Goal: Transaction & Acquisition: Purchase product/service

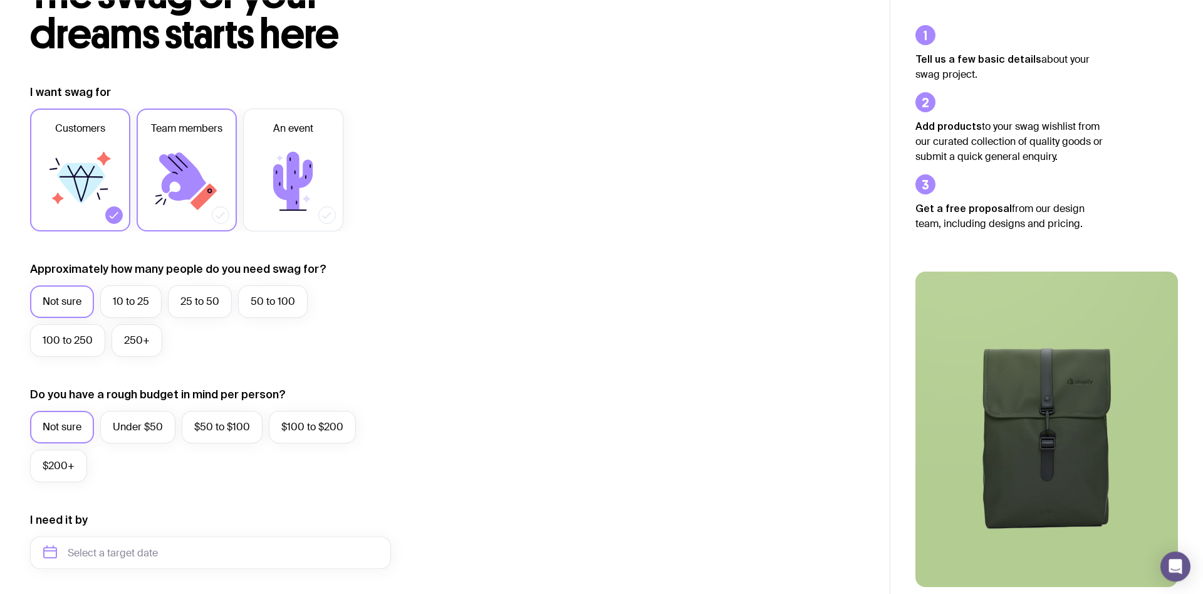
scroll to position [128, 0]
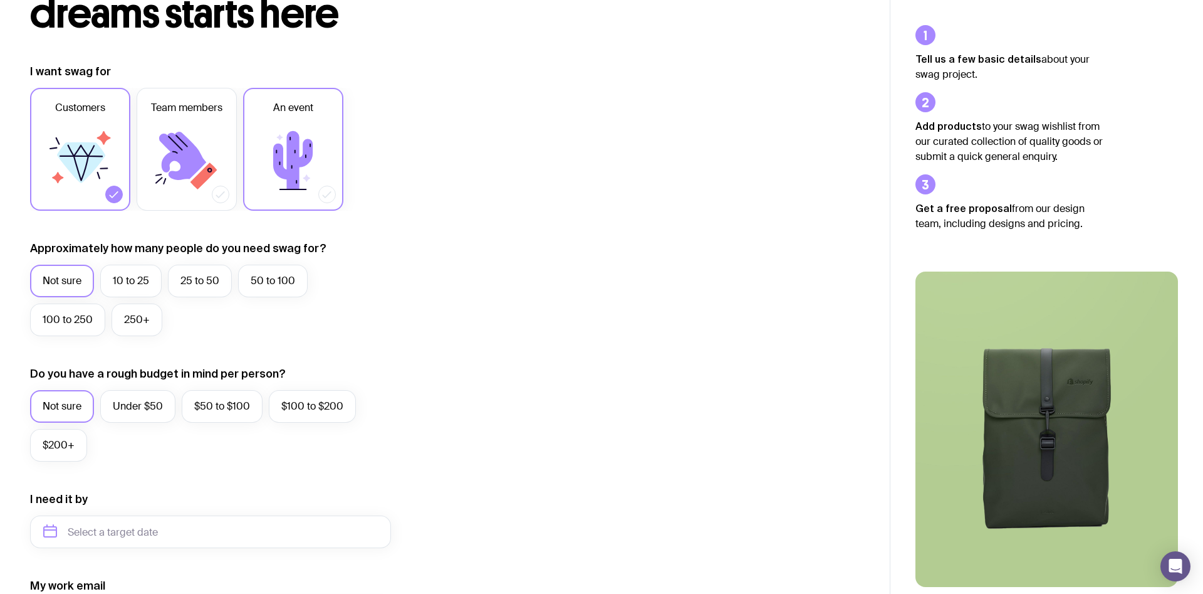
click at [266, 159] on icon at bounding box center [293, 160] width 75 height 75
click at [0, 0] on input "An event" at bounding box center [0, 0] width 0 height 0
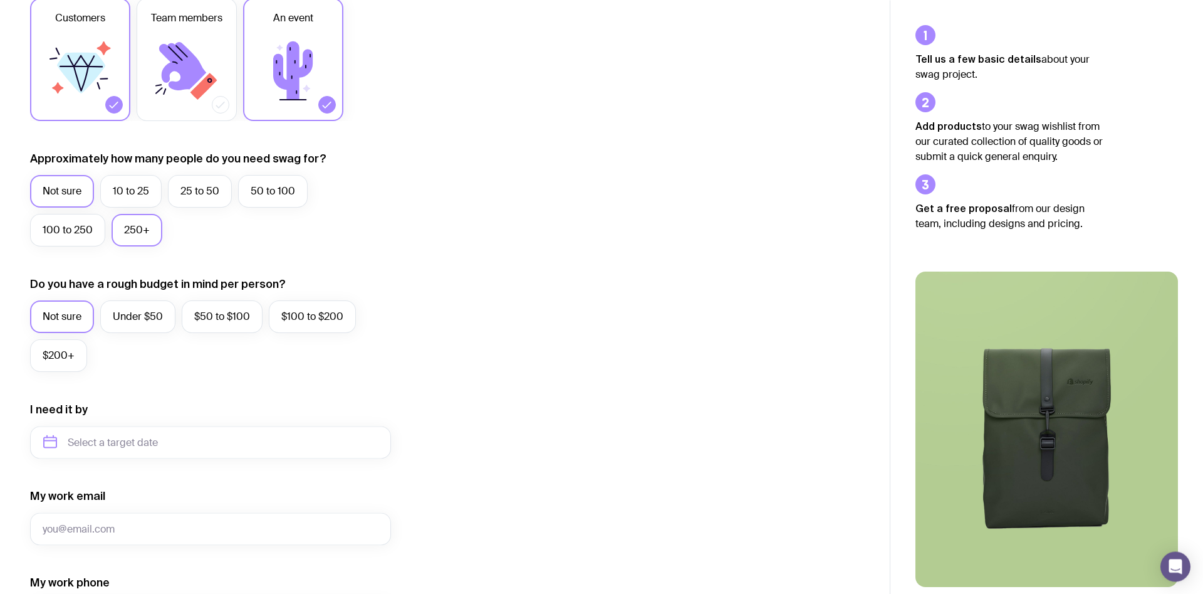
scroll to position [256, 0]
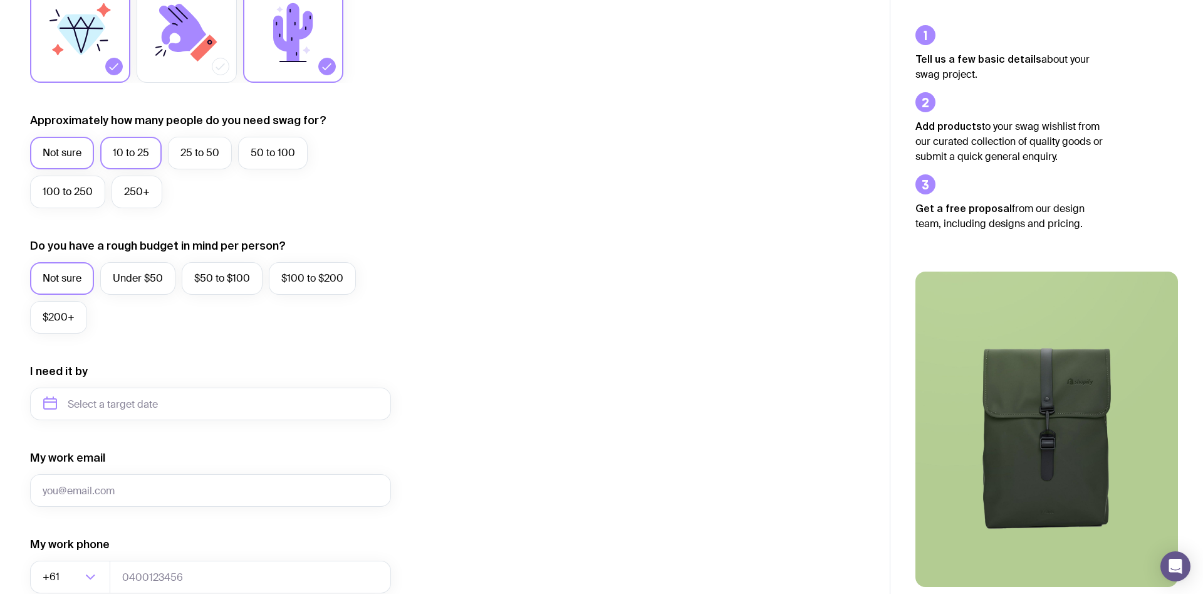
click at [138, 162] on label "10 to 25" at bounding box center [130, 153] width 61 height 33
click at [0, 0] on input "10 to 25" at bounding box center [0, 0] width 0 height 0
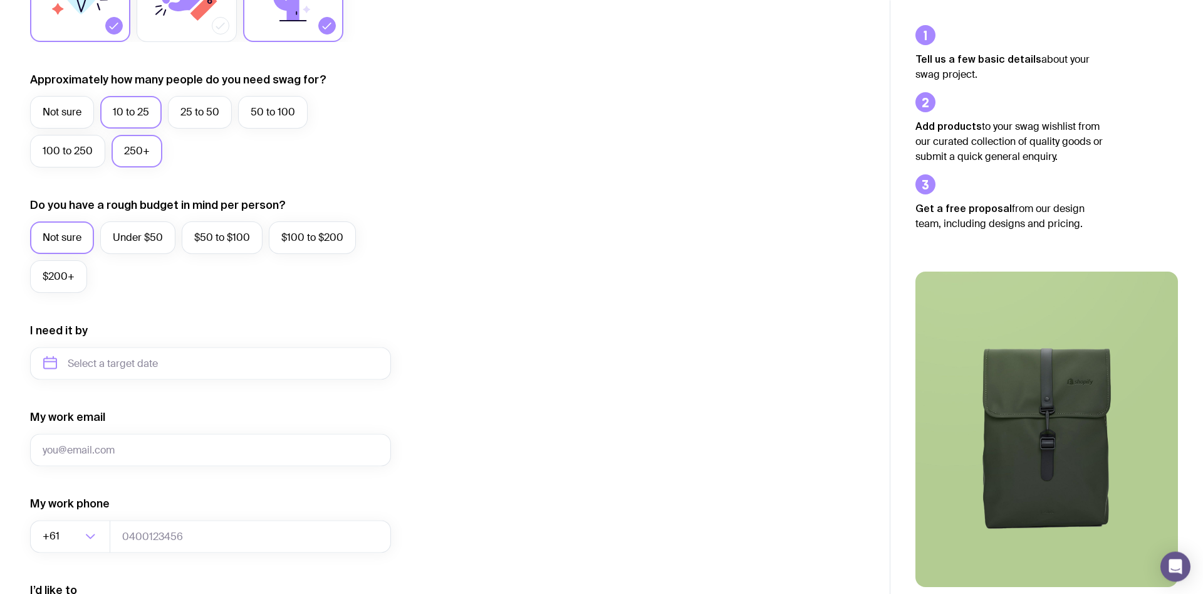
scroll to position [320, 0]
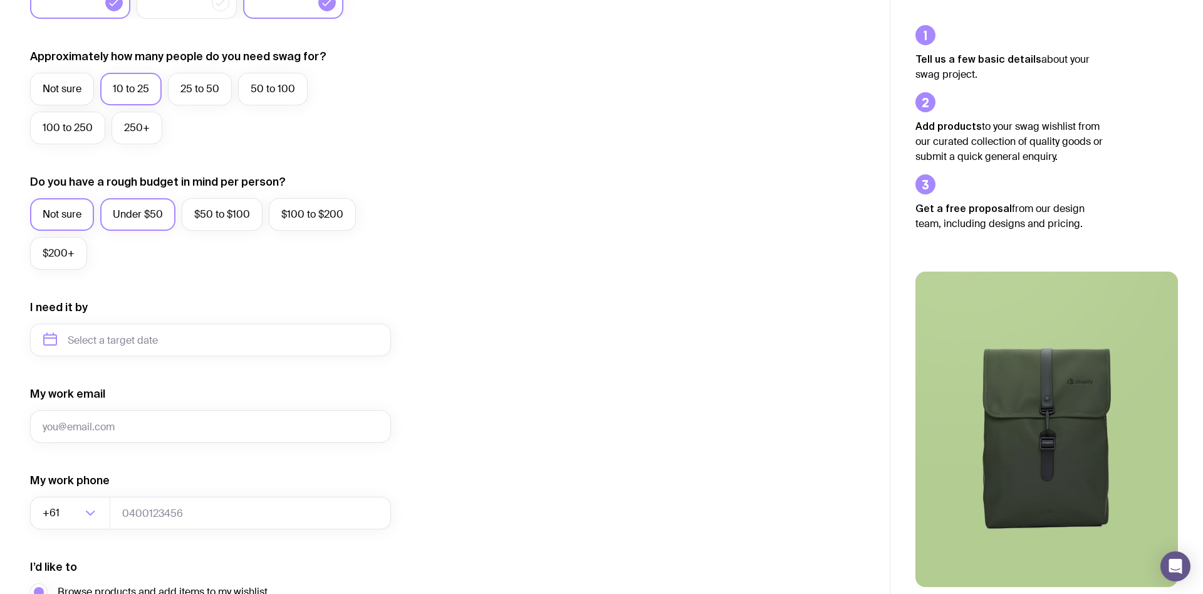
click at [124, 215] on label "Under $50" at bounding box center [137, 214] width 75 height 33
click at [0, 0] on input "Under $50" at bounding box center [0, 0] width 0 height 0
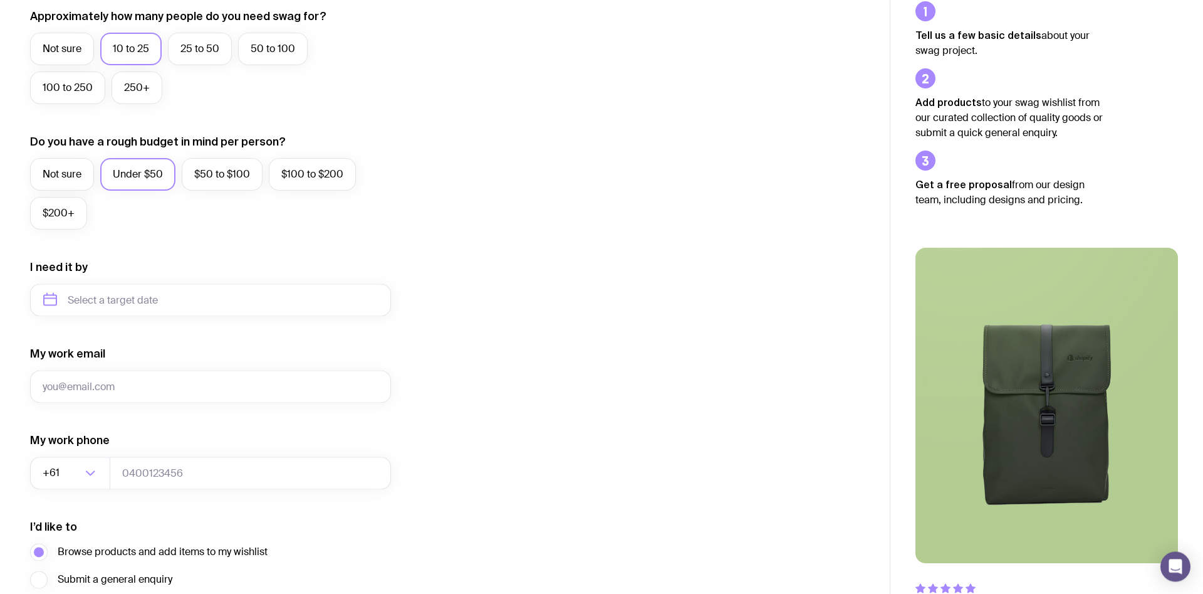
scroll to position [448, 0]
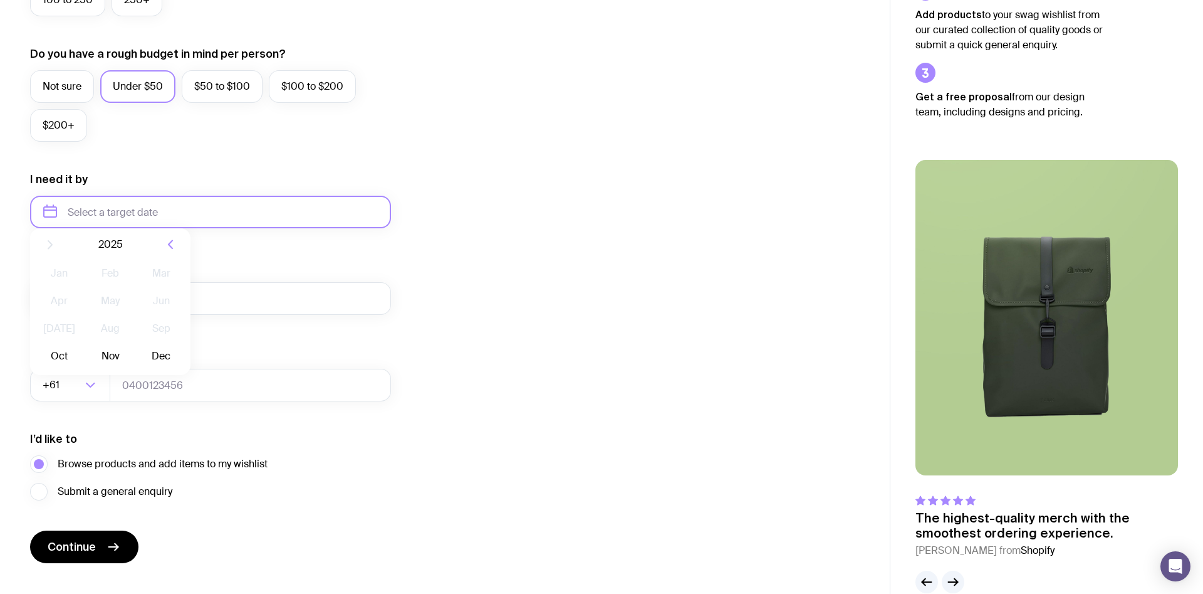
click at [117, 213] on input "text" at bounding box center [210, 212] width 361 height 33
click at [65, 365] on button "Oct" at bounding box center [59, 365] width 46 height 25
type input "[DATE]"
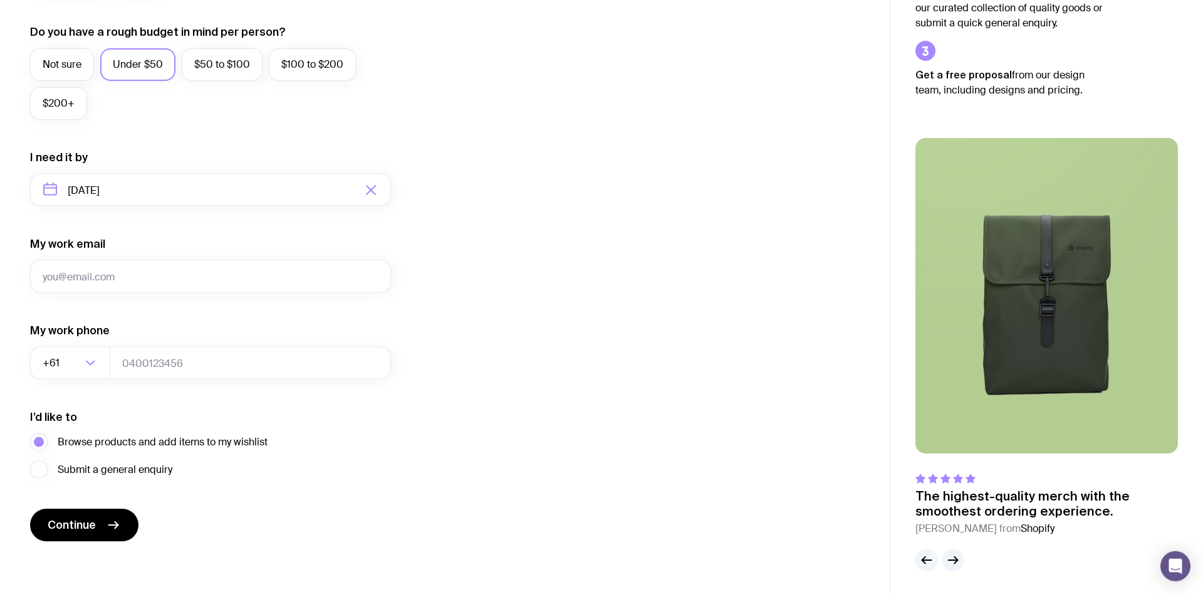
scroll to position [472, 0]
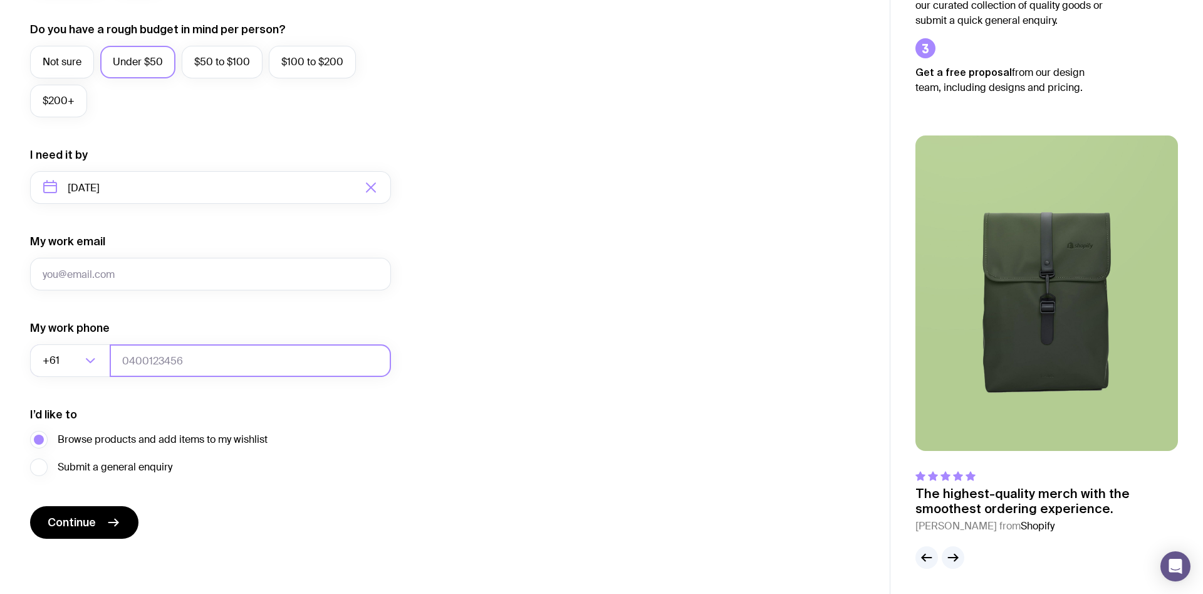
click at [154, 361] on input "tel" at bounding box center [250, 360] width 281 height 33
click at [94, 271] on input "My work email" at bounding box center [210, 274] width 361 height 33
type input "[EMAIL_ADDRESS][DOMAIN_NAME]"
click at [149, 357] on input "tel" at bounding box center [250, 360] width 281 height 33
type input "447138853"
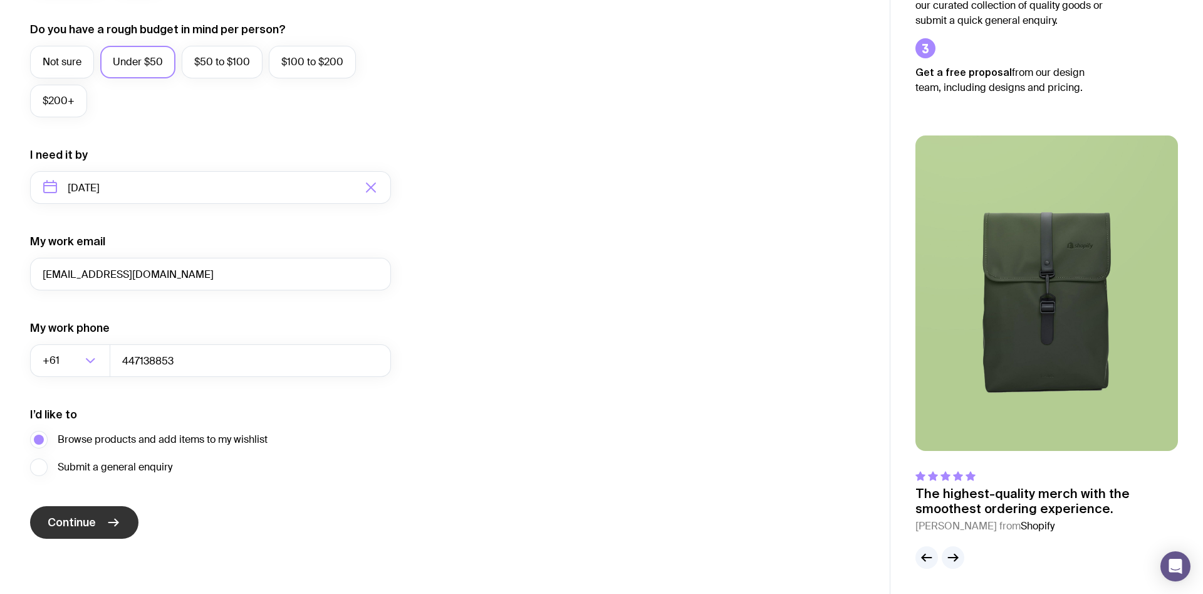
click at [112, 520] on icon "submit" at bounding box center [113, 522] width 15 height 15
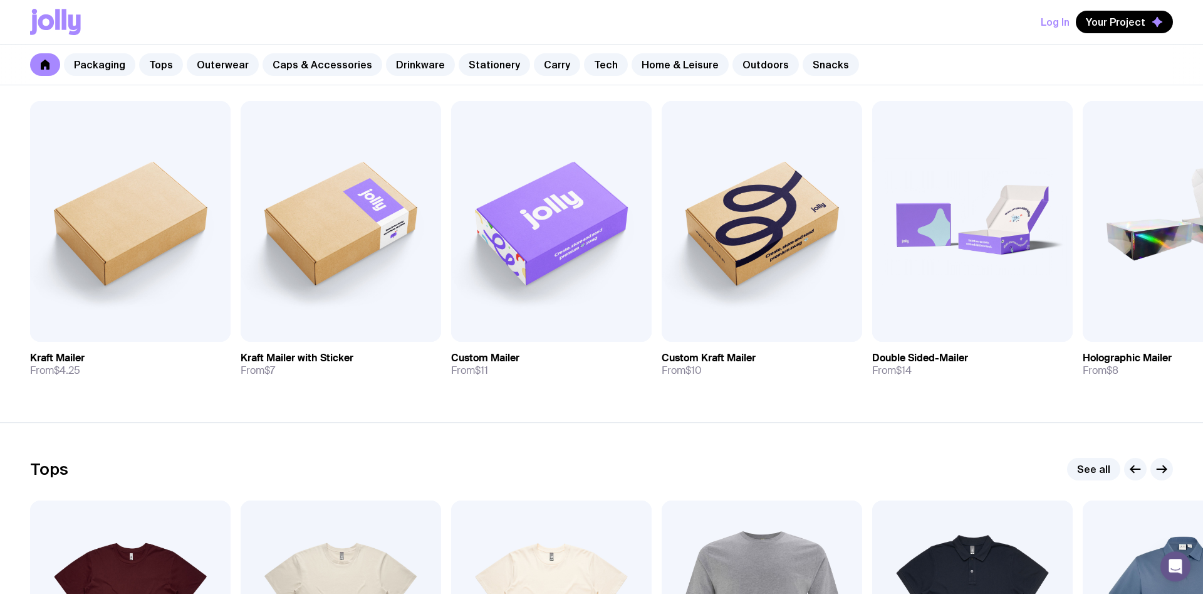
scroll to position [256, 0]
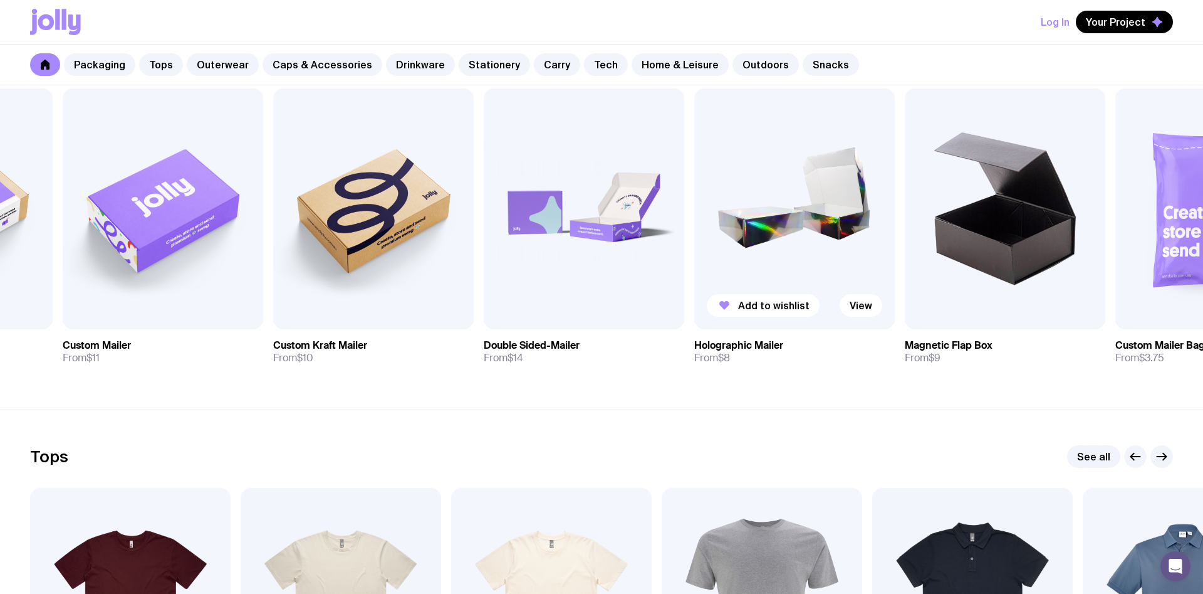
drag, startPoint x: 1138, startPoint y: 195, endPoint x: 742, endPoint y: 225, distance: 397.3
click at [741, 226] on img at bounding box center [794, 208] width 201 height 241
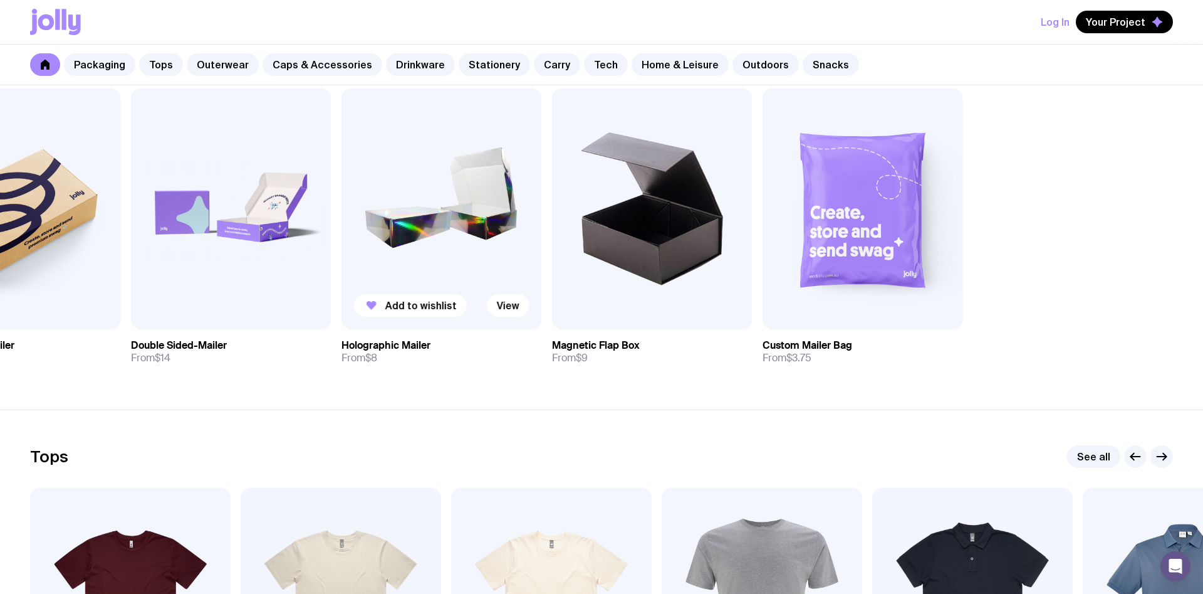
drag, startPoint x: 1046, startPoint y: 216, endPoint x: 586, endPoint y: 244, distance: 460.9
click at [621, 252] on img at bounding box center [652, 208] width 201 height 241
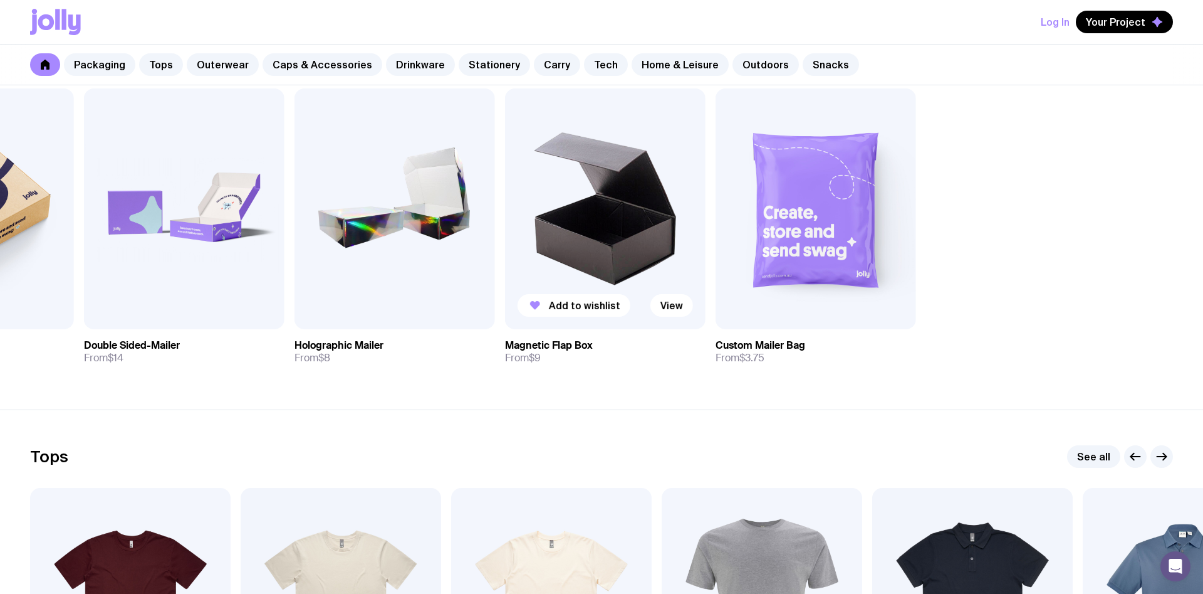
drag, startPoint x: 1003, startPoint y: 206, endPoint x: 557, endPoint y: 209, distance: 446.3
click at [557, 209] on div "Add to wishlist View Kraft Mailer From $4.25 Add to wishlist View Kraft Mailer …" at bounding box center [601, 231] width 1143 height 286
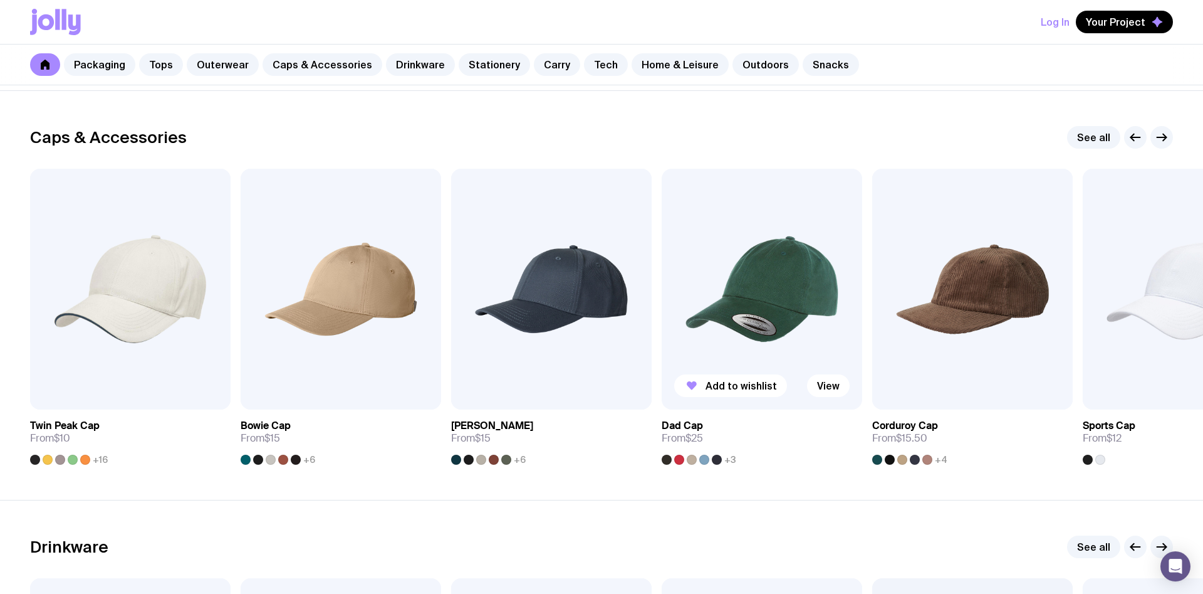
scroll to position [1470, 0]
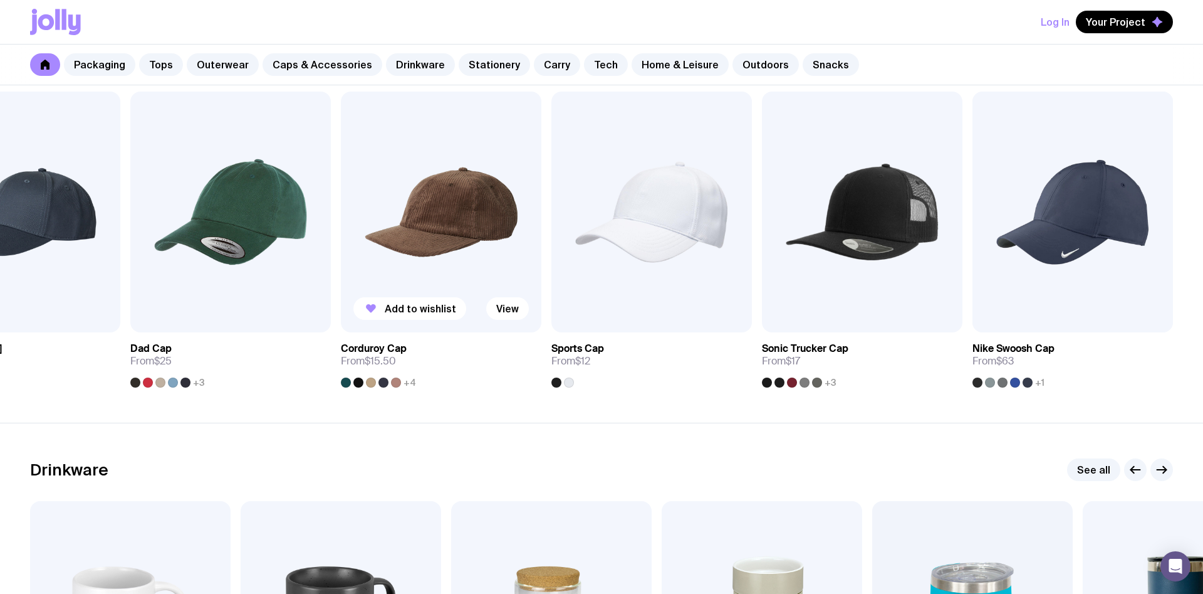
drag, startPoint x: 971, startPoint y: 242, endPoint x: 439, endPoint y: 276, distance: 533.2
click at [439, 276] on img at bounding box center [441, 212] width 201 height 241
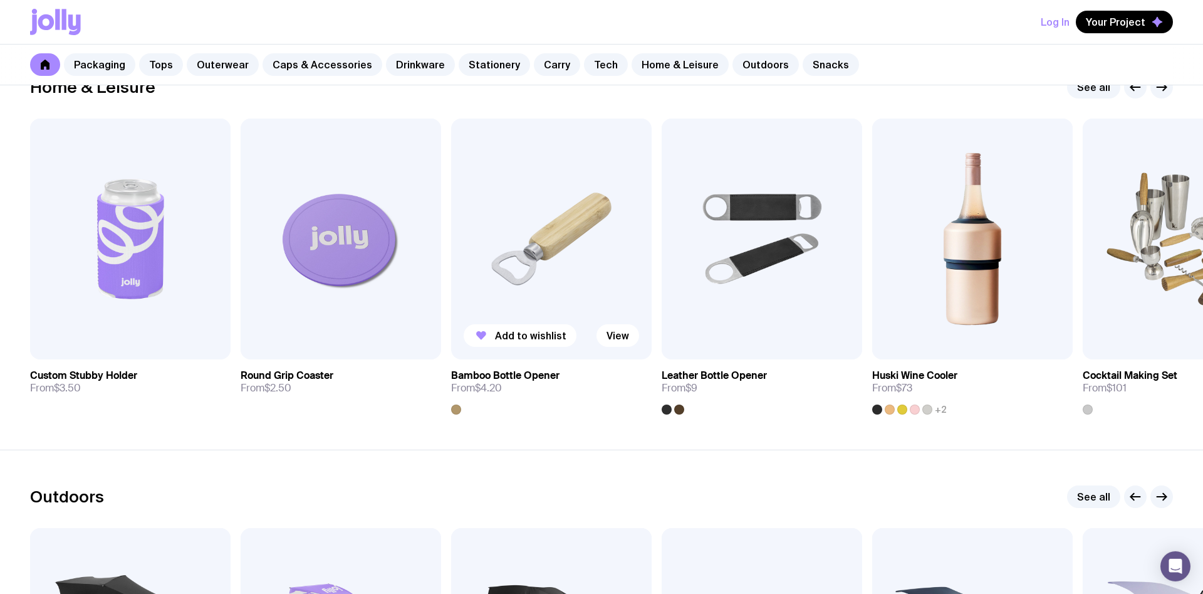
scroll to position [3516, 0]
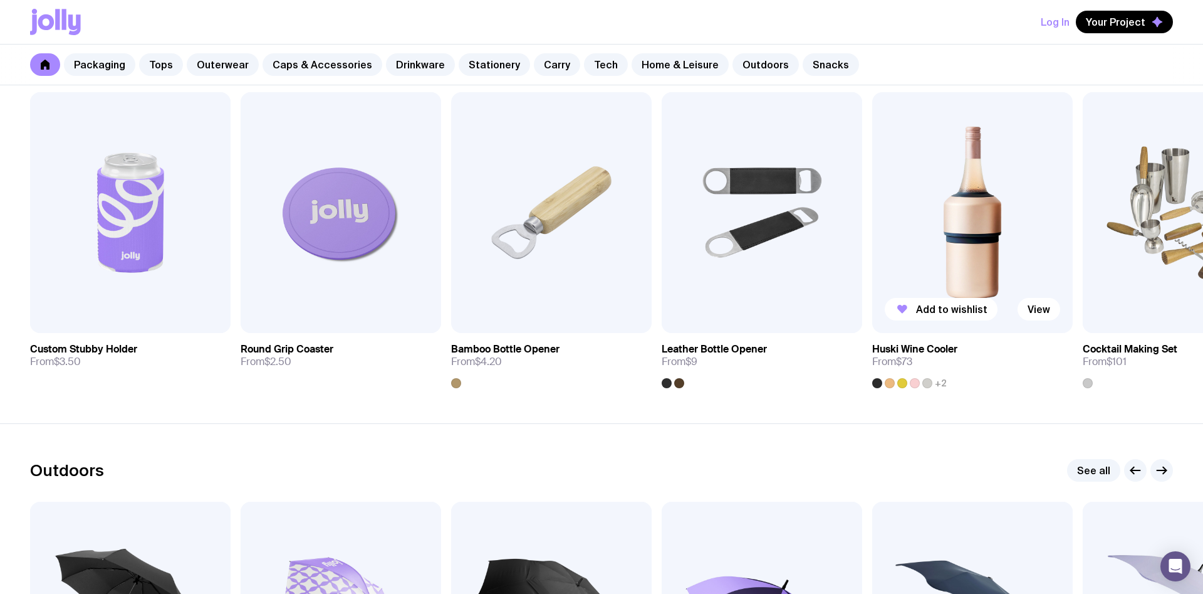
drag, startPoint x: 882, startPoint y: 219, endPoint x: 350, endPoint y: 219, distance: 532.1
click at [872, 219] on img at bounding box center [972, 212] width 201 height 241
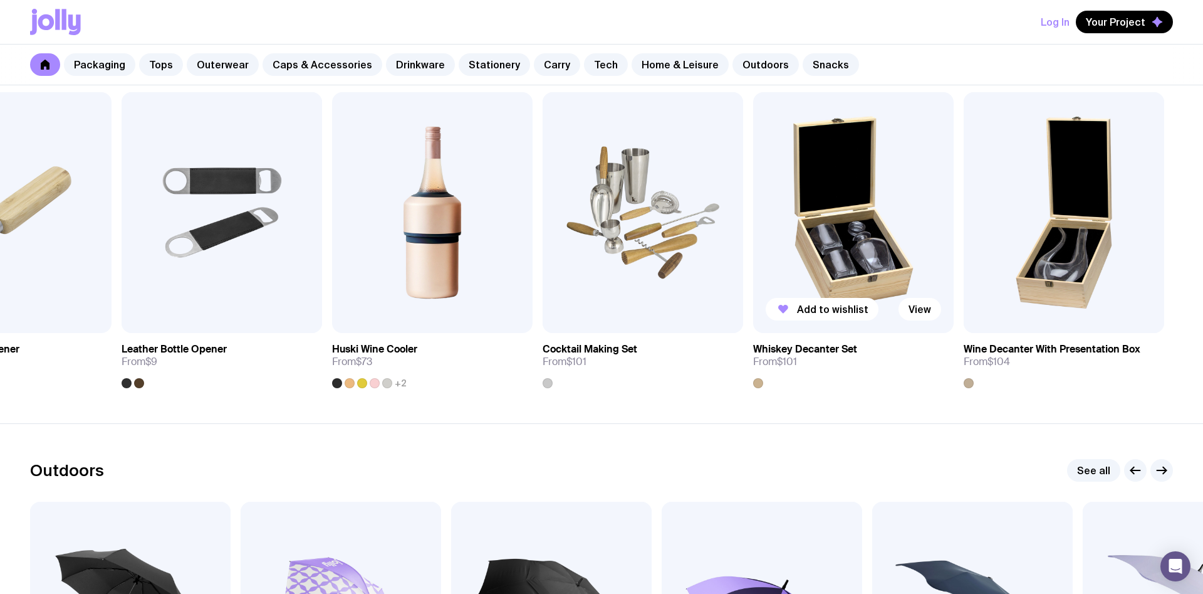
drag, startPoint x: 946, startPoint y: 232, endPoint x: 530, endPoint y: 219, distance: 417.0
click at [753, 219] on img at bounding box center [853, 212] width 201 height 241
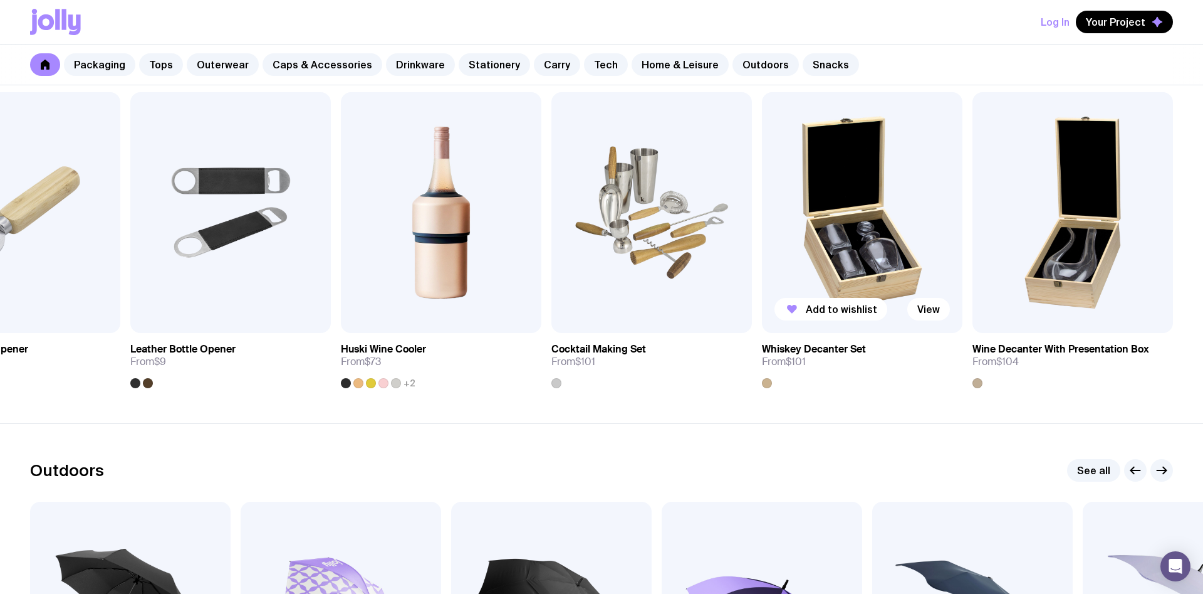
drag, startPoint x: 1090, startPoint y: 245, endPoint x: 878, endPoint y: 241, distance: 211.9
click at [856, 244] on div "Add to wishlist View Custom Stubby Holder From $3.50 Add to wishlist View Round…" at bounding box center [601, 240] width 1143 height 296
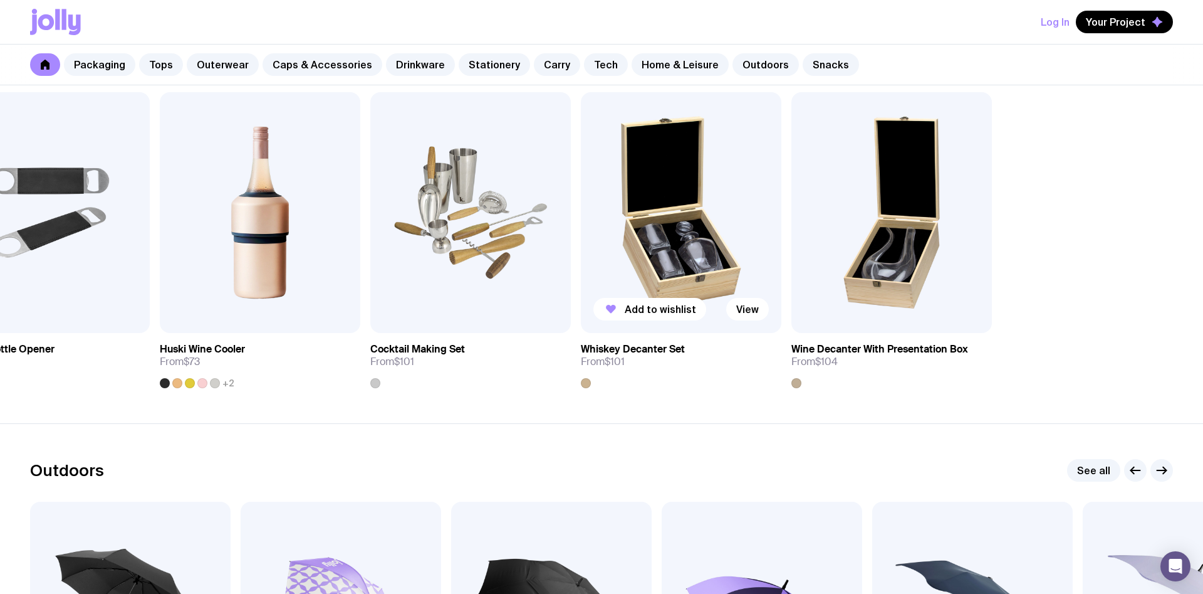
drag, startPoint x: 1008, startPoint y: 243, endPoint x: 755, endPoint y: 243, distance: 252.6
click at [755, 243] on div "Add to wishlist View Custom Stubby Holder From $3.50 Add to wishlist View Round…" at bounding box center [601, 240] width 1143 height 296
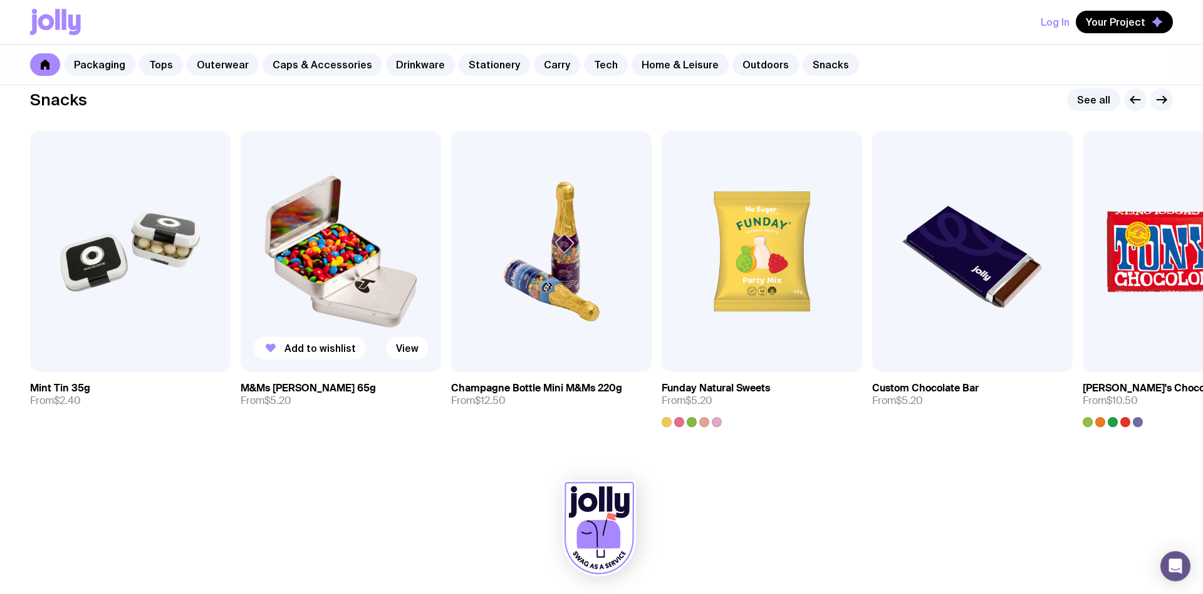
scroll to position [4302, 0]
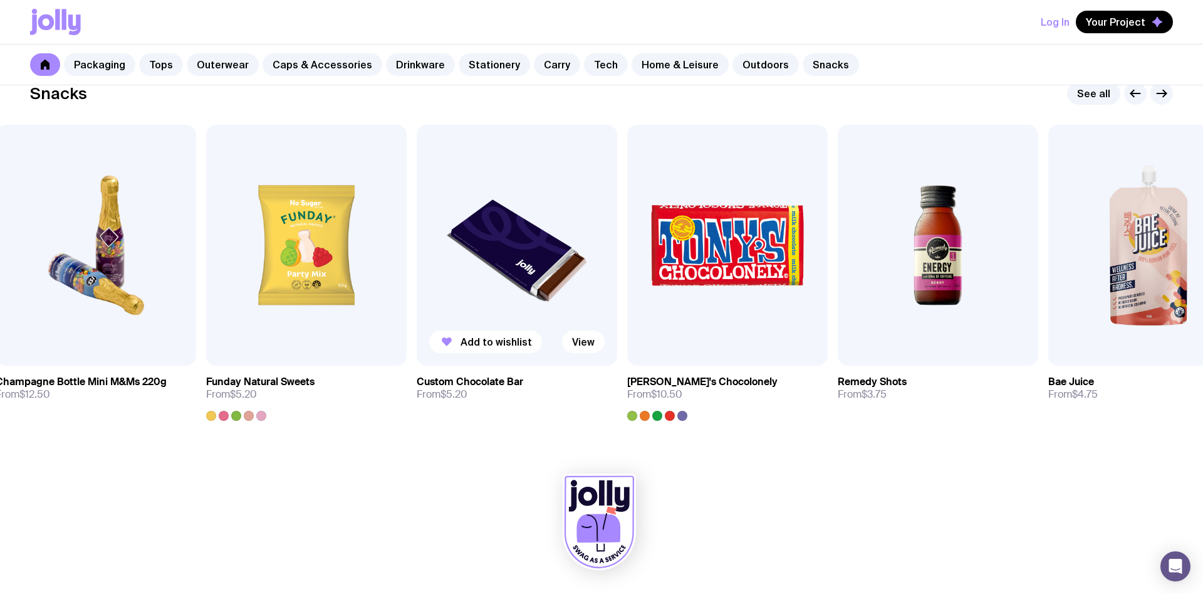
drag, startPoint x: 965, startPoint y: 255, endPoint x: 496, endPoint y: 253, distance: 468.2
click at [496, 253] on img at bounding box center [517, 245] width 201 height 241
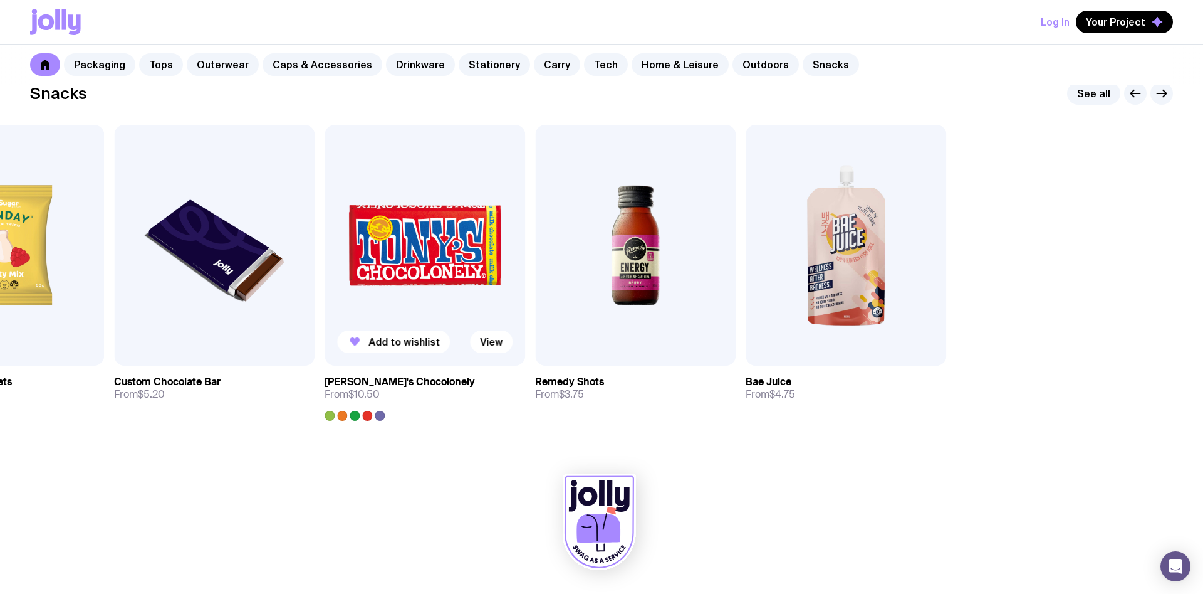
drag, startPoint x: 900, startPoint y: 264, endPoint x: 453, endPoint y: 258, distance: 447.5
click at [446, 259] on div "Add to wishlist View Mint Tin 35g From $2.40 Add to wishlist View M&Ms [PERSON_…" at bounding box center [601, 273] width 1143 height 296
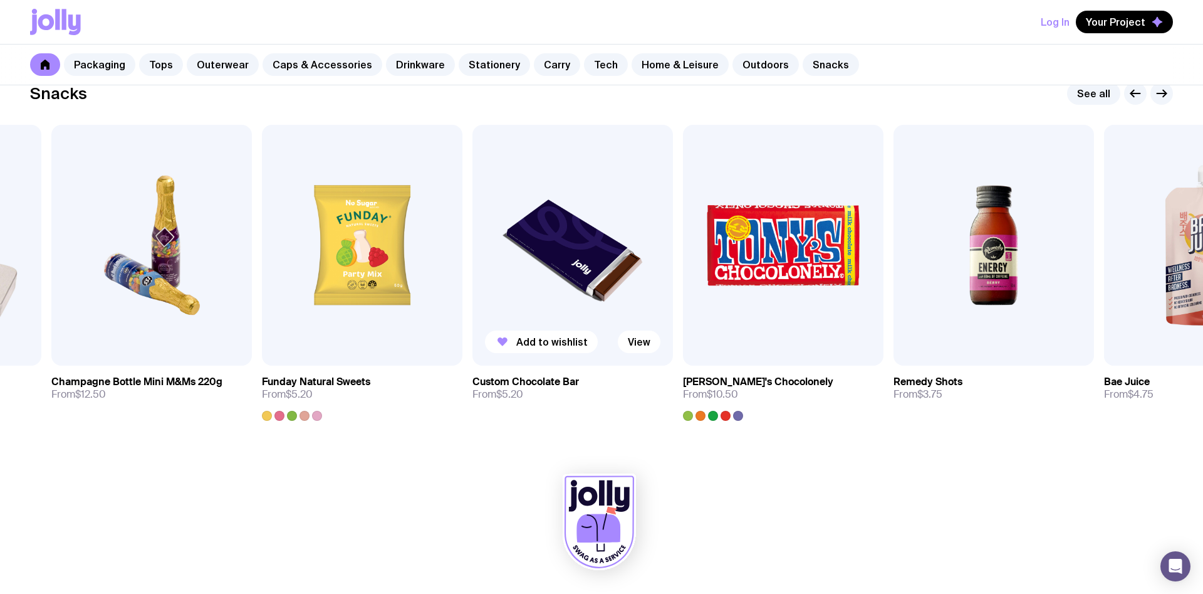
drag, startPoint x: 525, startPoint y: 268, endPoint x: 792, endPoint y: 285, distance: 267.6
click at [673, 285] on img at bounding box center [573, 245] width 201 height 241
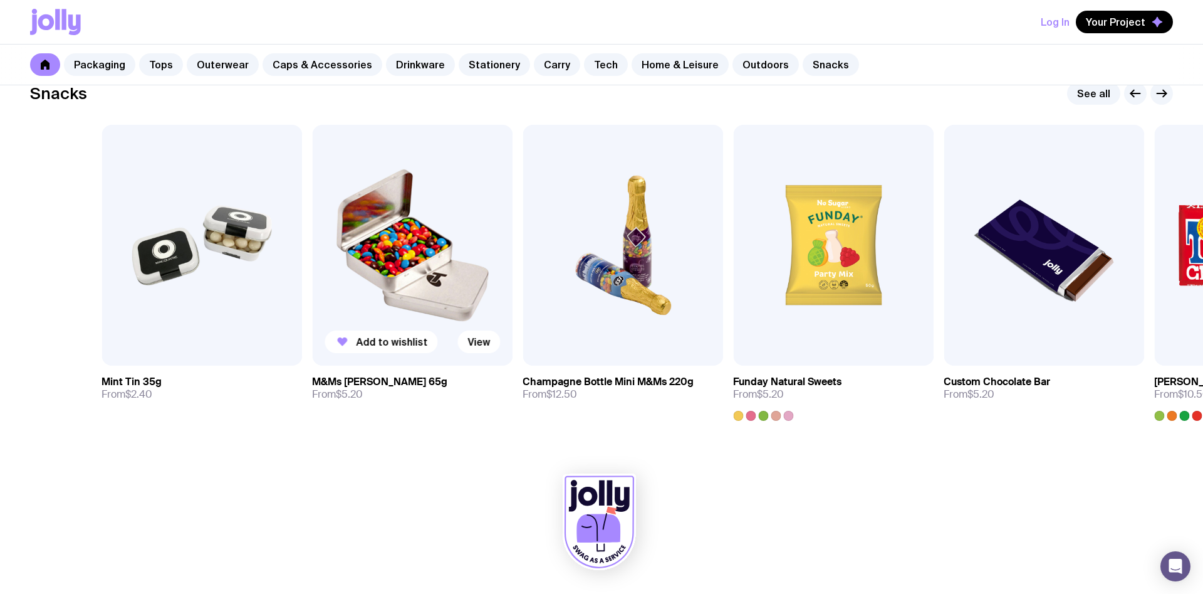
drag, startPoint x: 345, startPoint y: 264, endPoint x: 474, endPoint y: 271, distance: 129.3
click at [474, 271] on img at bounding box center [412, 245] width 201 height 241
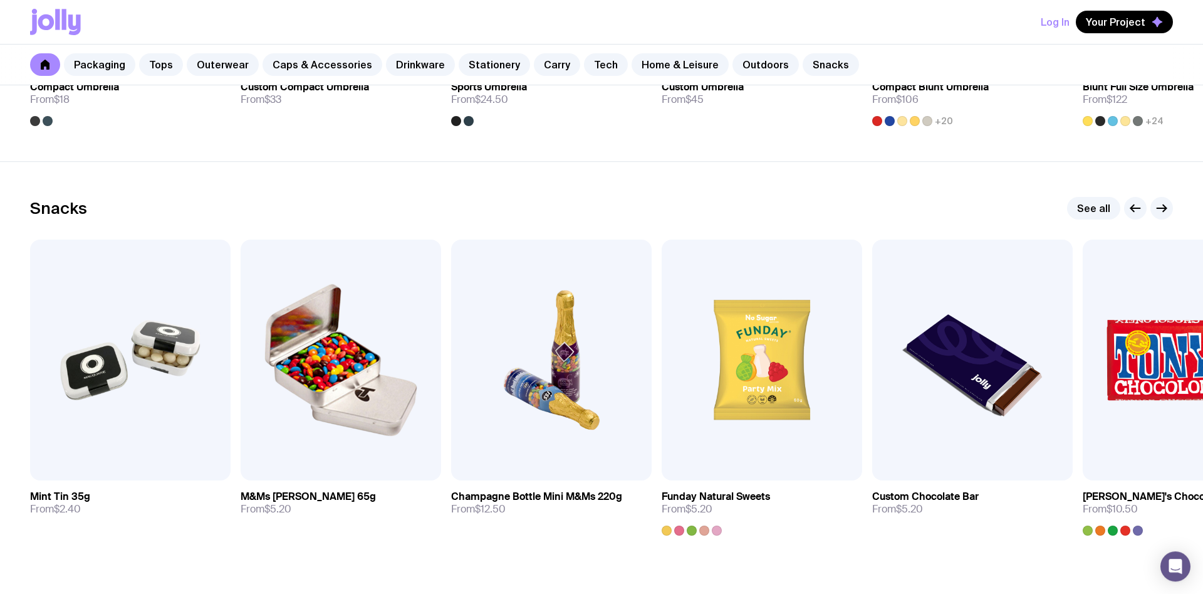
scroll to position [4046, 0]
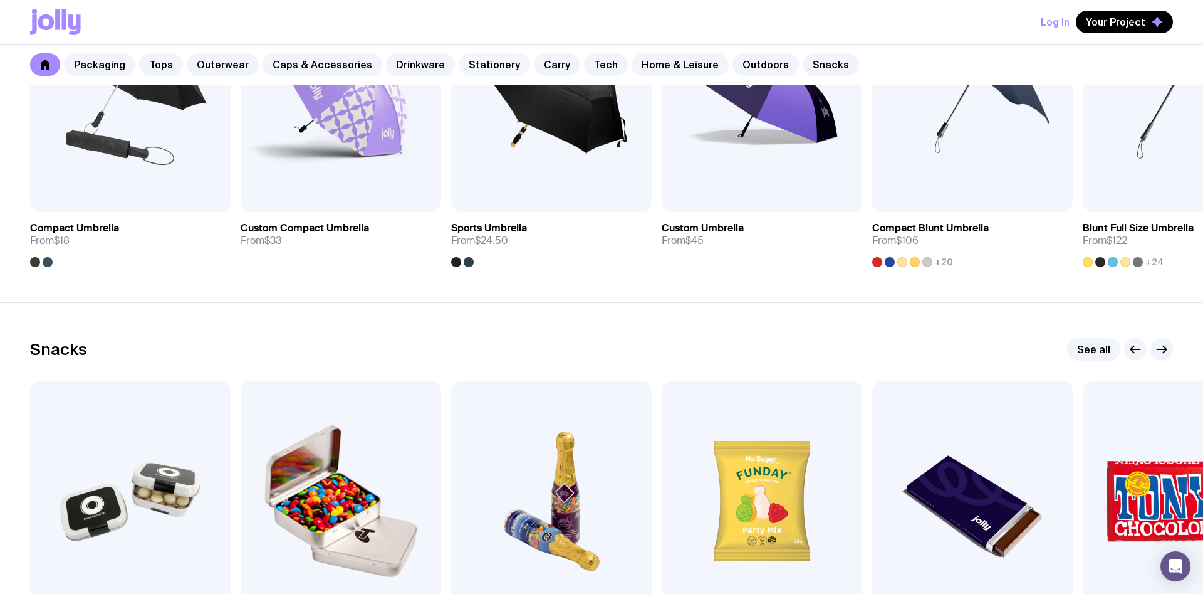
click at [488, 63] on link "Stationery" at bounding box center [494, 64] width 71 height 23
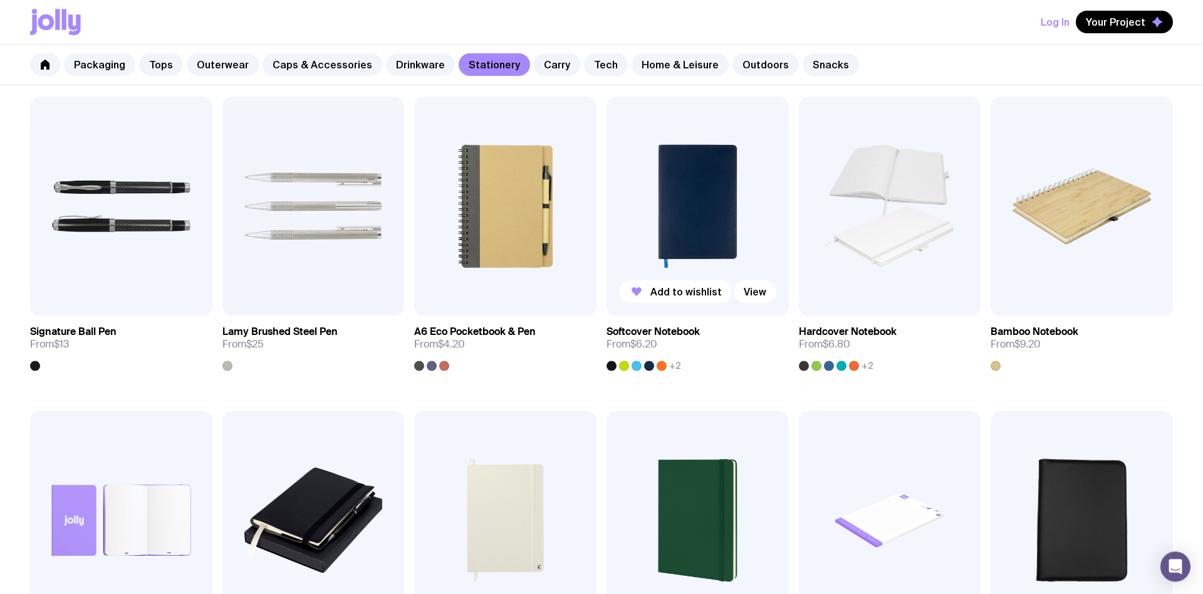
scroll to position [575, 0]
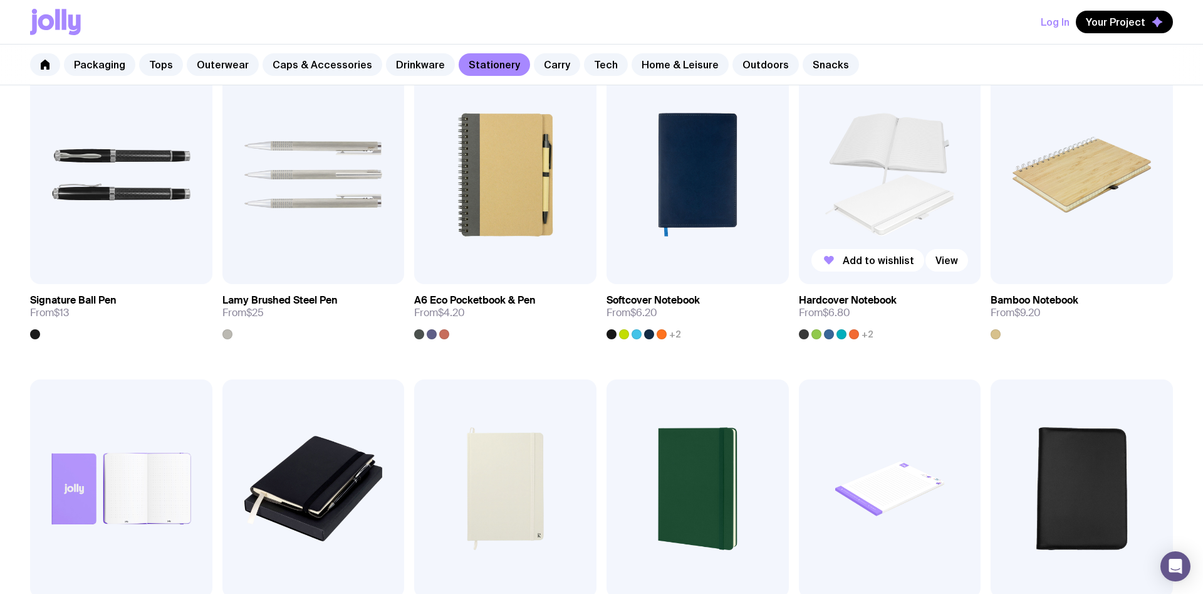
click at [843, 159] on img at bounding box center [890, 174] width 182 height 219
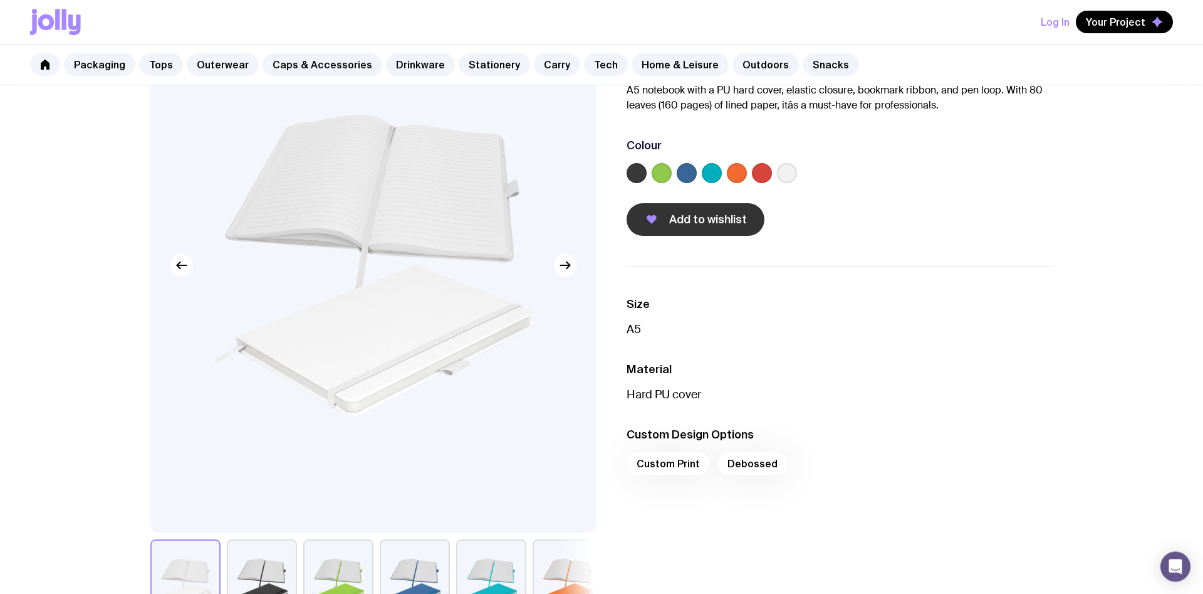
scroll to position [128, 0]
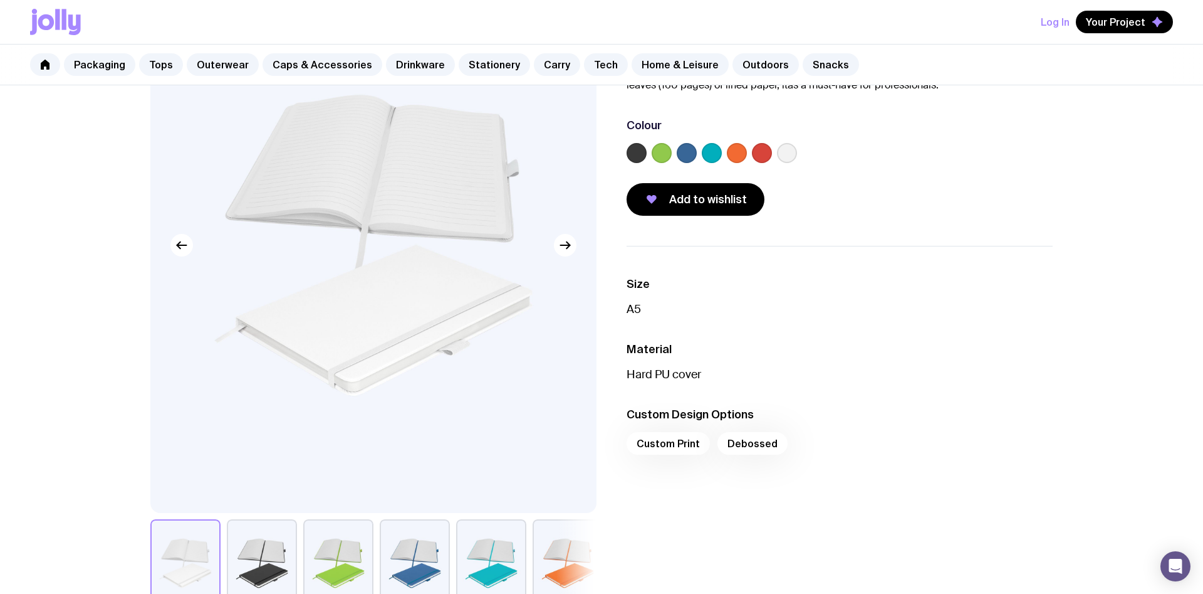
click at [640, 154] on label at bounding box center [637, 153] width 20 height 20
click at [0, 0] on input "radio" at bounding box center [0, 0] width 0 height 0
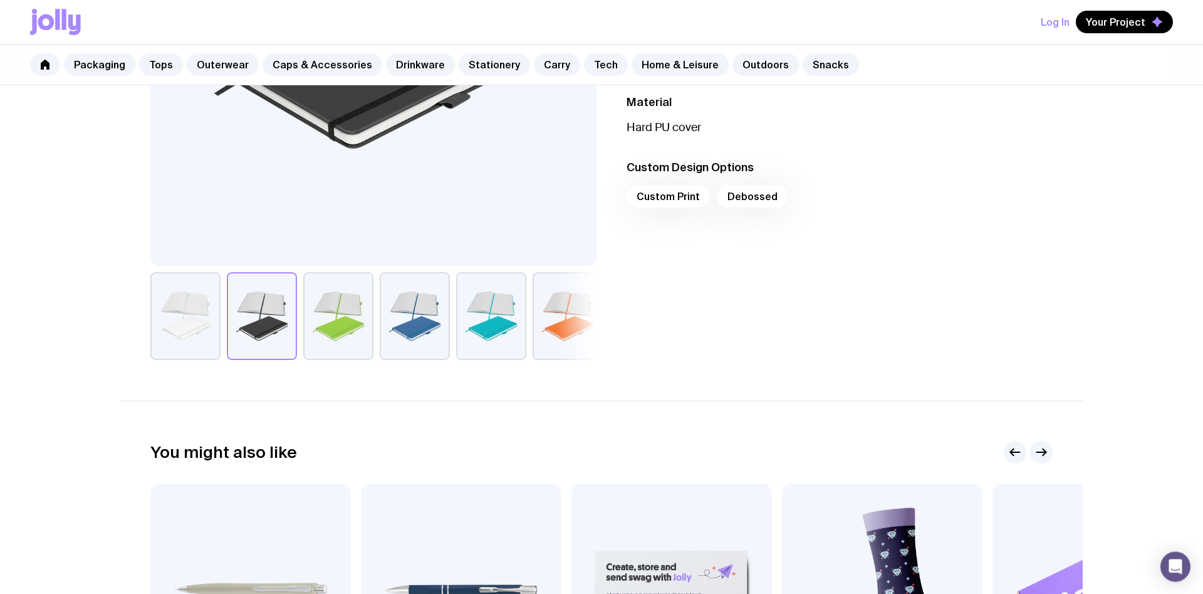
scroll to position [384, 0]
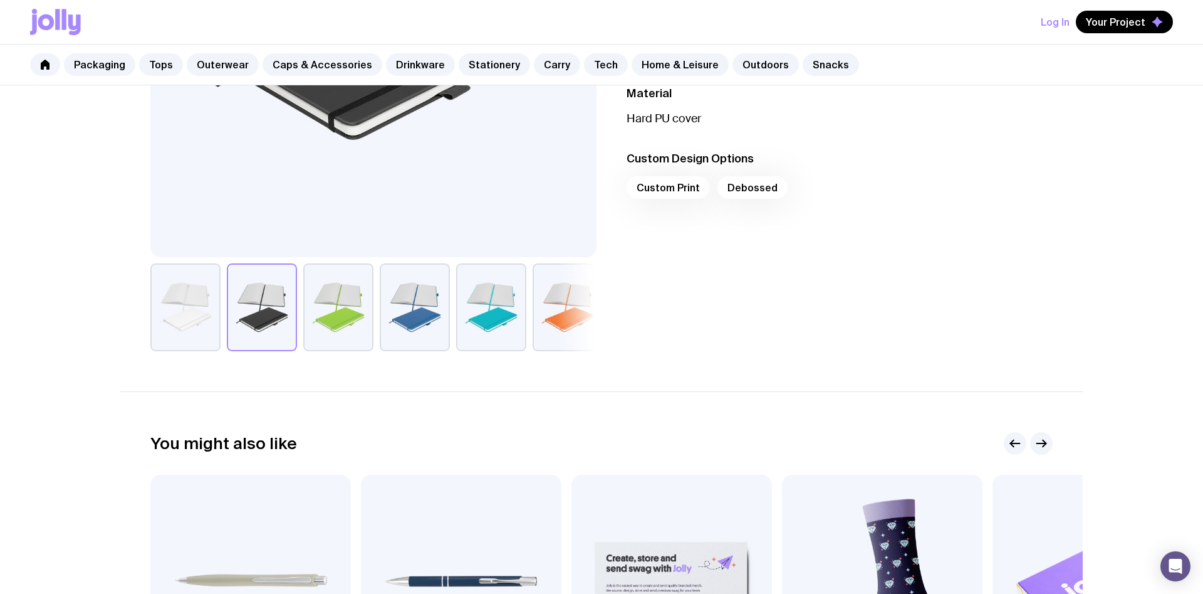
click at [334, 308] on button "button" at bounding box center [338, 307] width 70 height 88
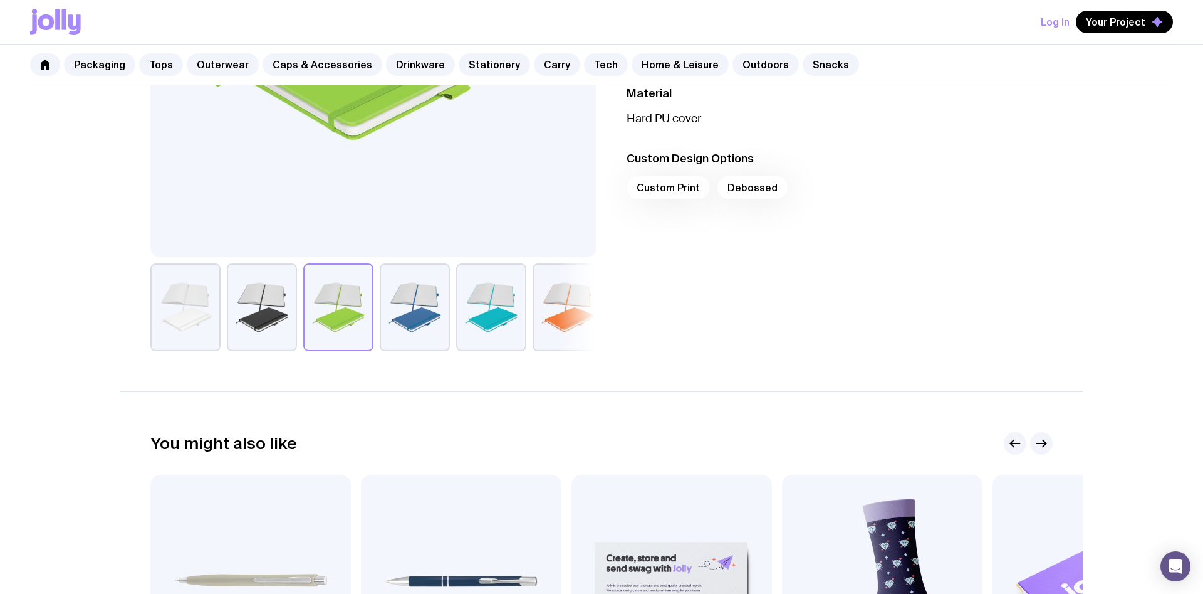
click at [286, 311] on button "button" at bounding box center [262, 307] width 70 height 88
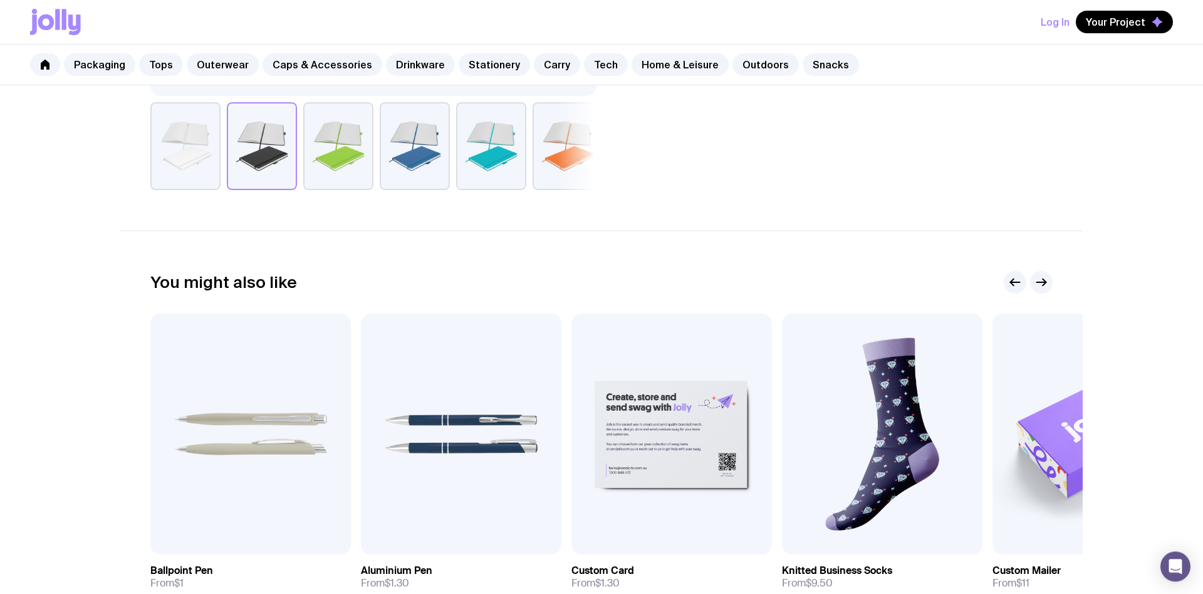
scroll to position [703, 0]
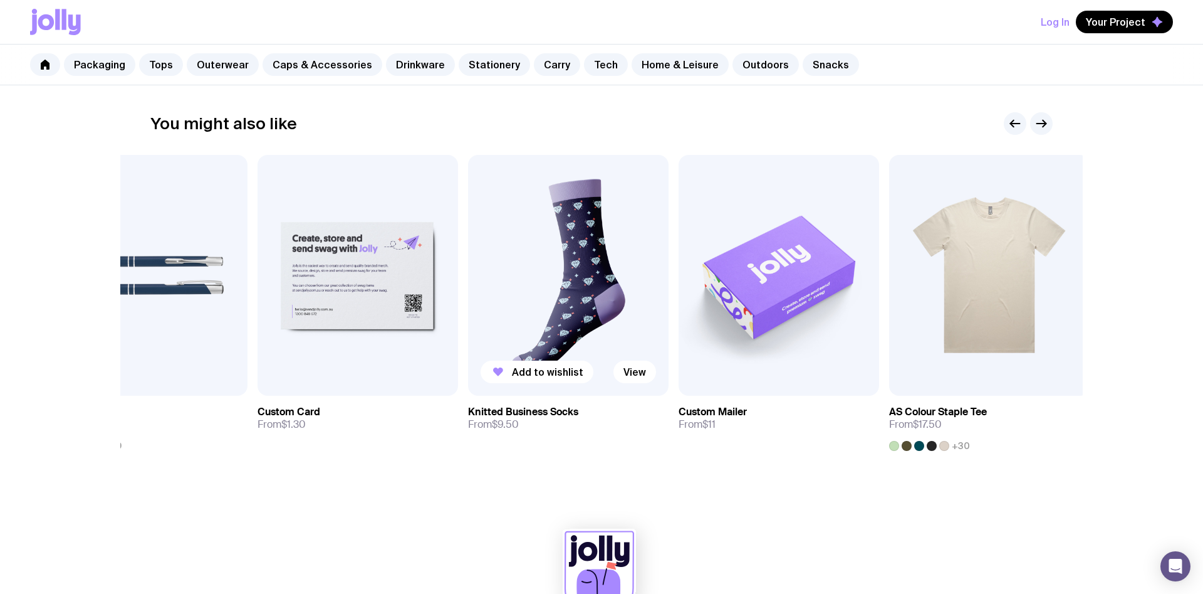
drag, startPoint x: 953, startPoint y: 256, endPoint x: 634, endPoint y: 252, distance: 319.0
click at [634, 252] on img at bounding box center [568, 275] width 201 height 241
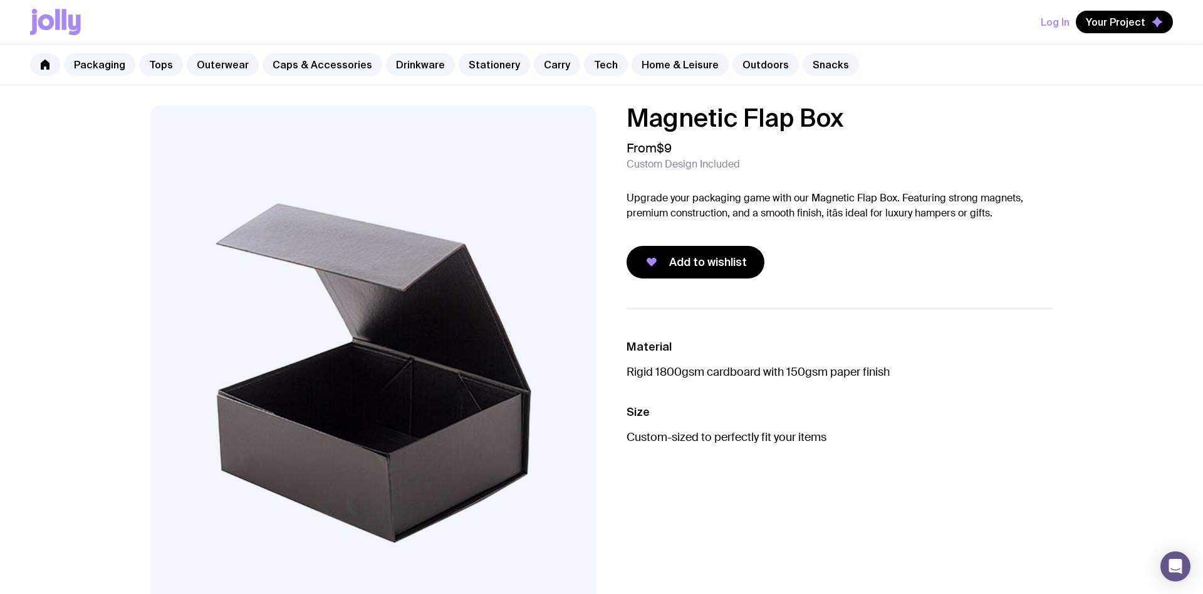
scroll to position [64, 0]
